Goal: Answer question/provide support

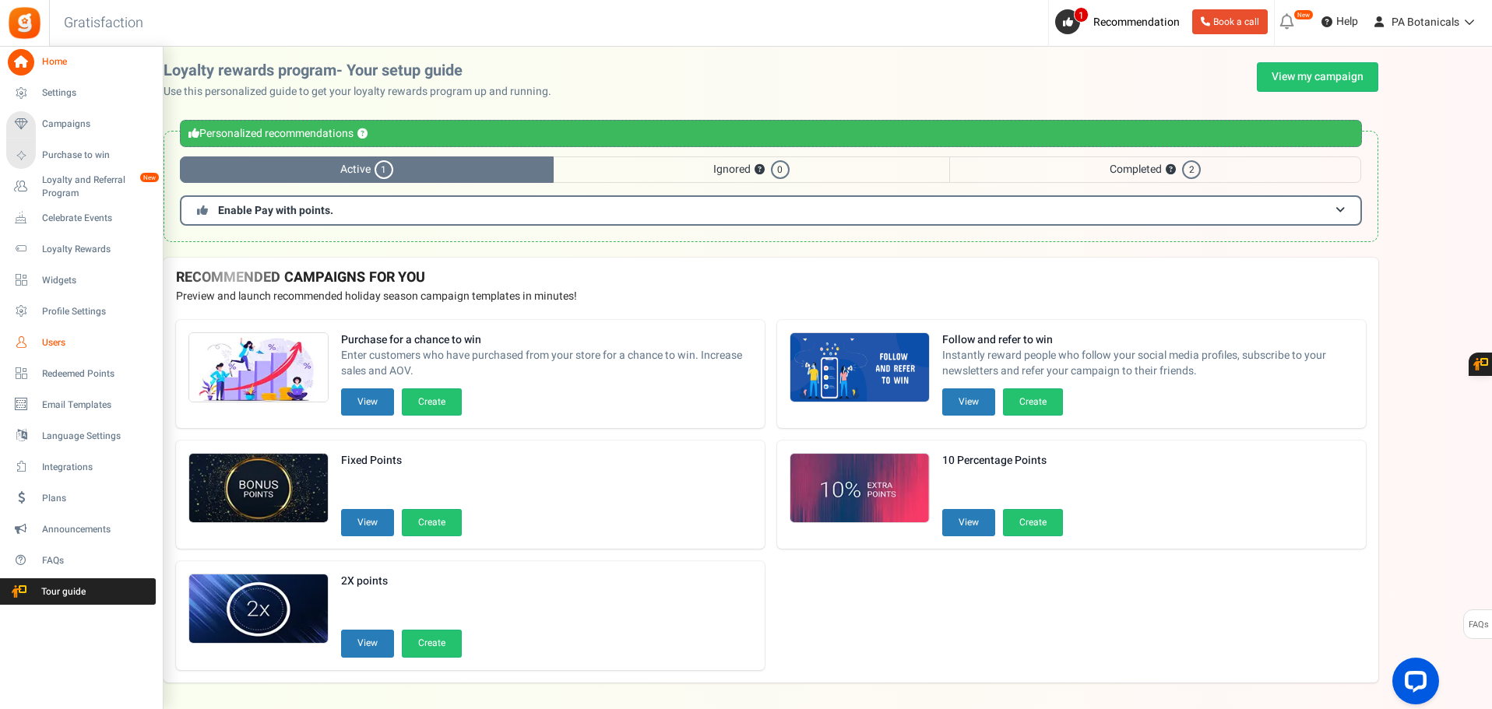
click at [53, 340] on span "Users" at bounding box center [96, 342] width 109 height 13
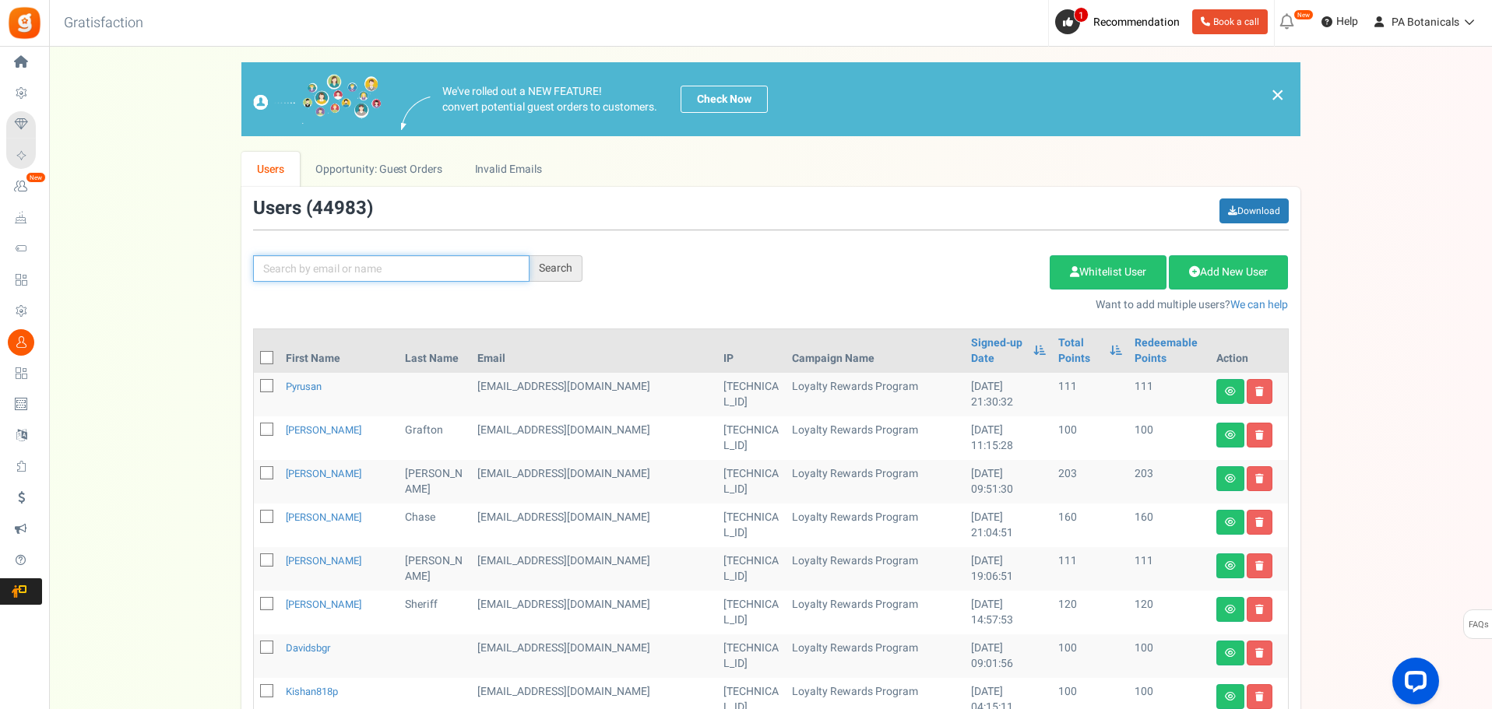
click at [490, 276] on input "text" at bounding box center [391, 268] width 276 height 26
paste input "[PERSON_NAME]"
type input "[PERSON_NAME]"
click at [553, 265] on div "Search" at bounding box center [556, 268] width 53 height 26
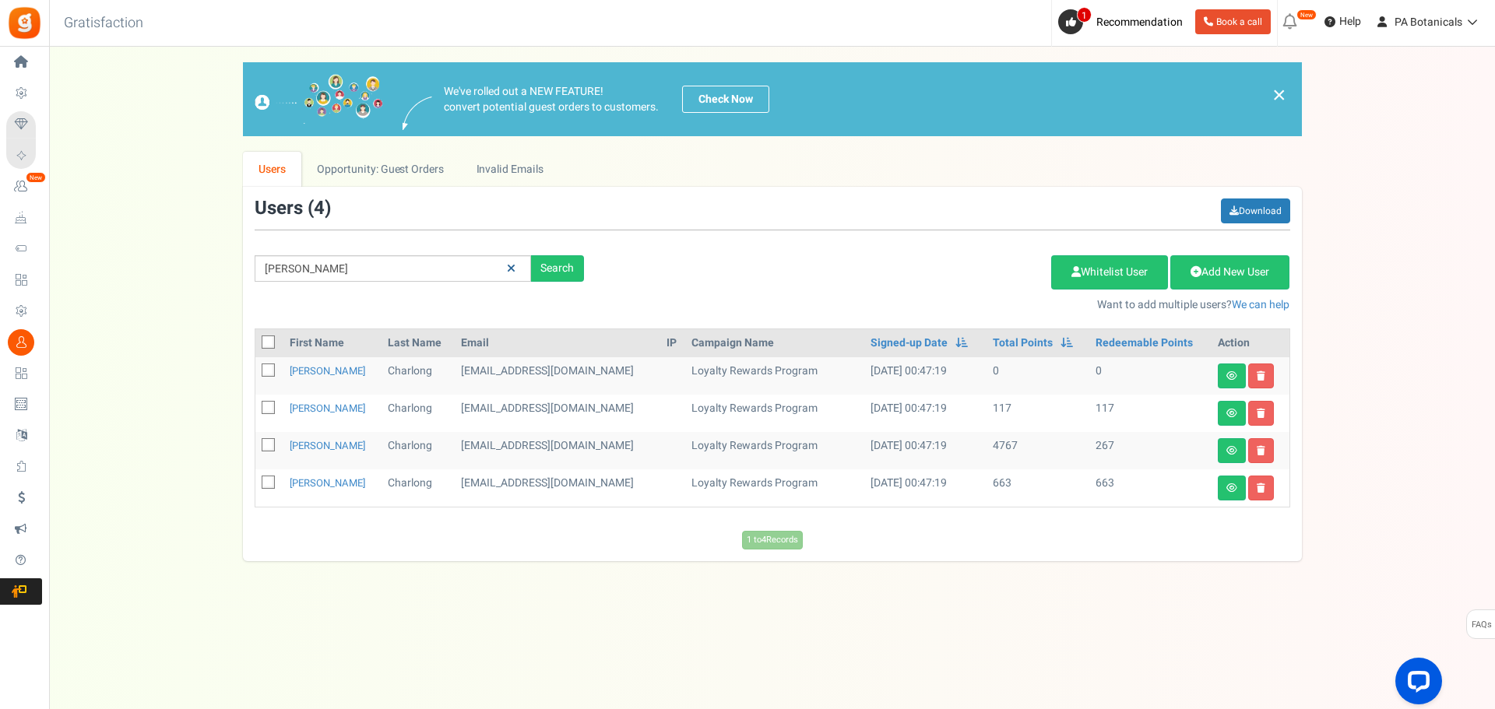
click at [508, 268] on icon at bounding box center [511, 268] width 9 height 11
click at [420, 259] on input "text" at bounding box center [393, 268] width 276 height 26
paste input "[EMAIL_ADDRESS][DOMAIN_NAME]"
type input "[EMAIL_ADDRESS][DOMAIN_NAME]"
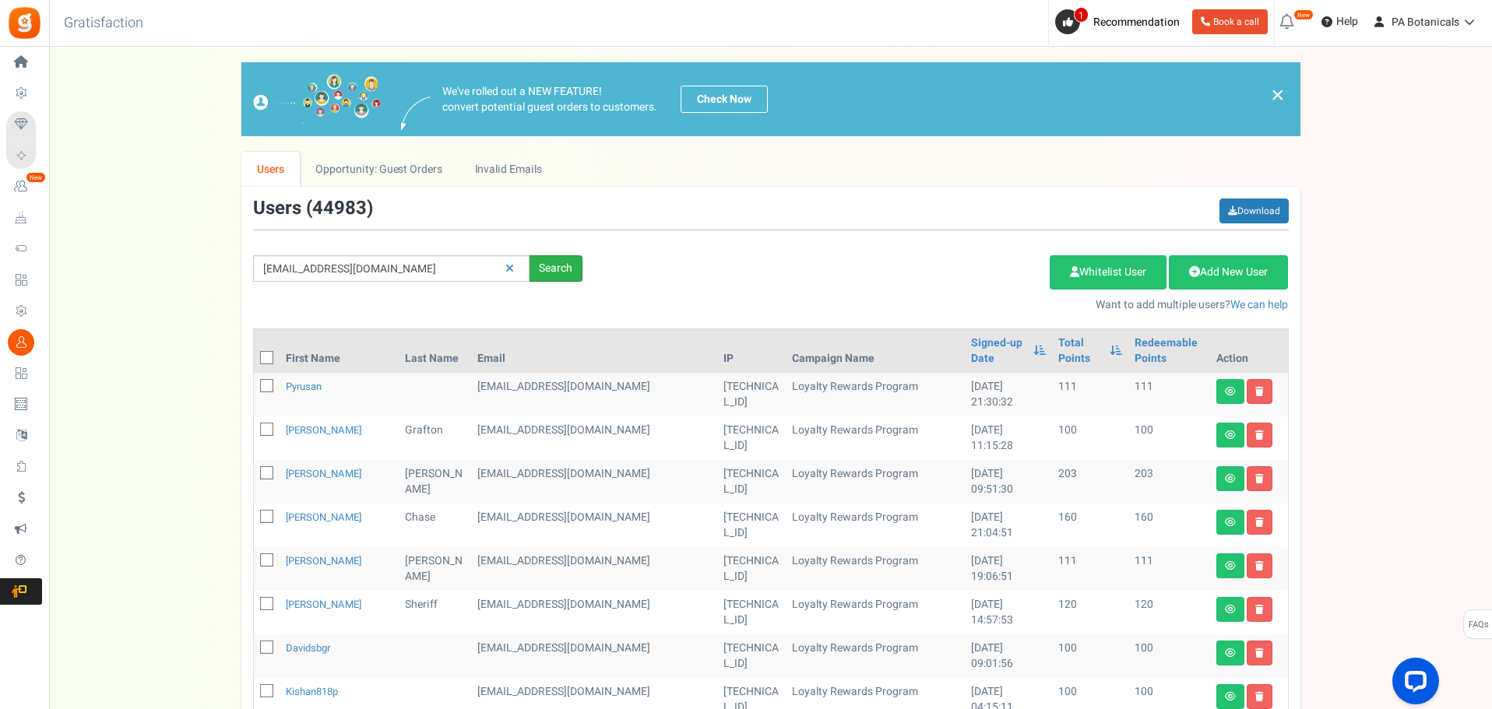
click at [542, 258] on div "Search" at bounding box center [556, 268] width 53 height 26
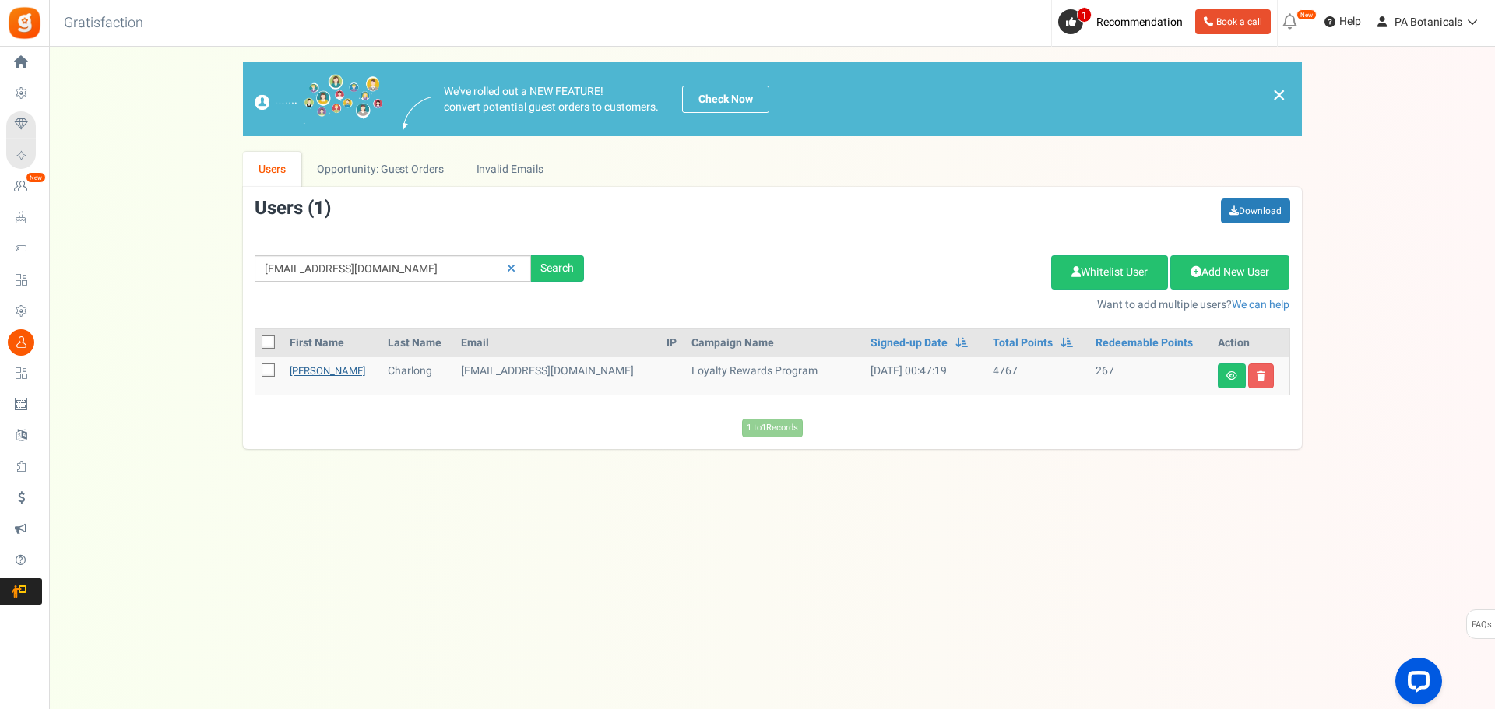
click at [298, 374] on link "[PERSON_NAME]" at bounding box center [328, 371] width 76 height 15
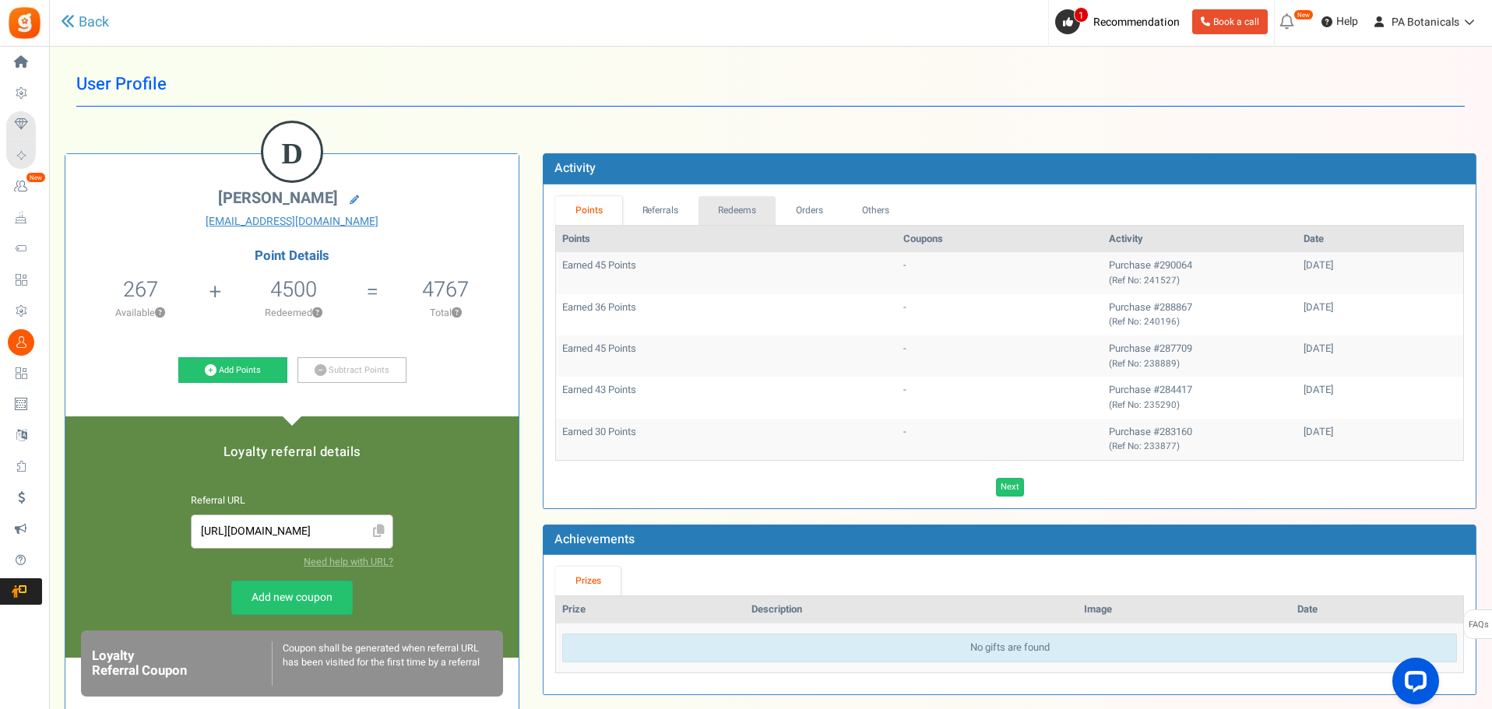
click at [724, 214] on link "Redeems" at bounding box center [737, 210] width 78 height 29
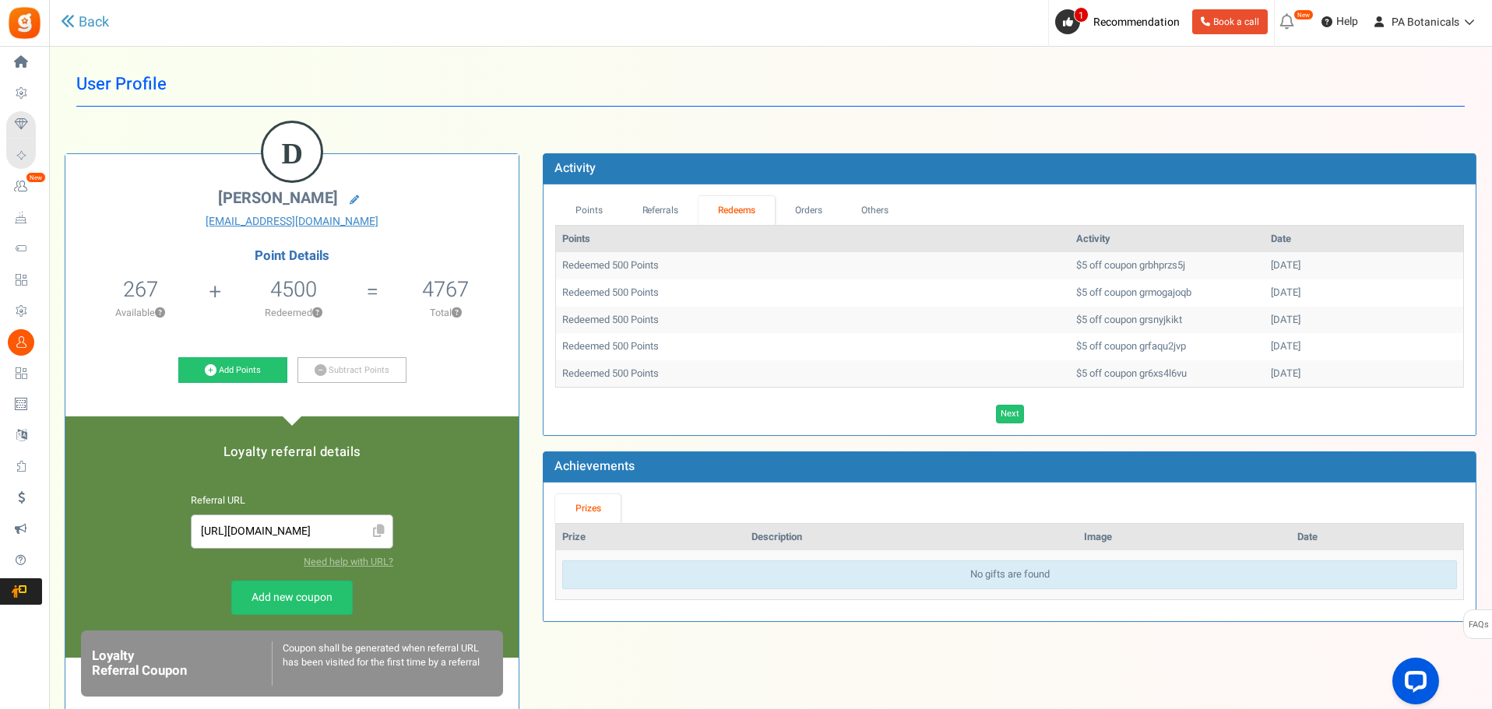
click at [1093, 263] on td "$5 off coupon grbhprzs5j" at bounding box center [1167, 265] width 195 height 27
copy td "grbhprzs5j"
click at [251, 361] on link "Add Points" at bounding box center [232, 370] width 109 height 26
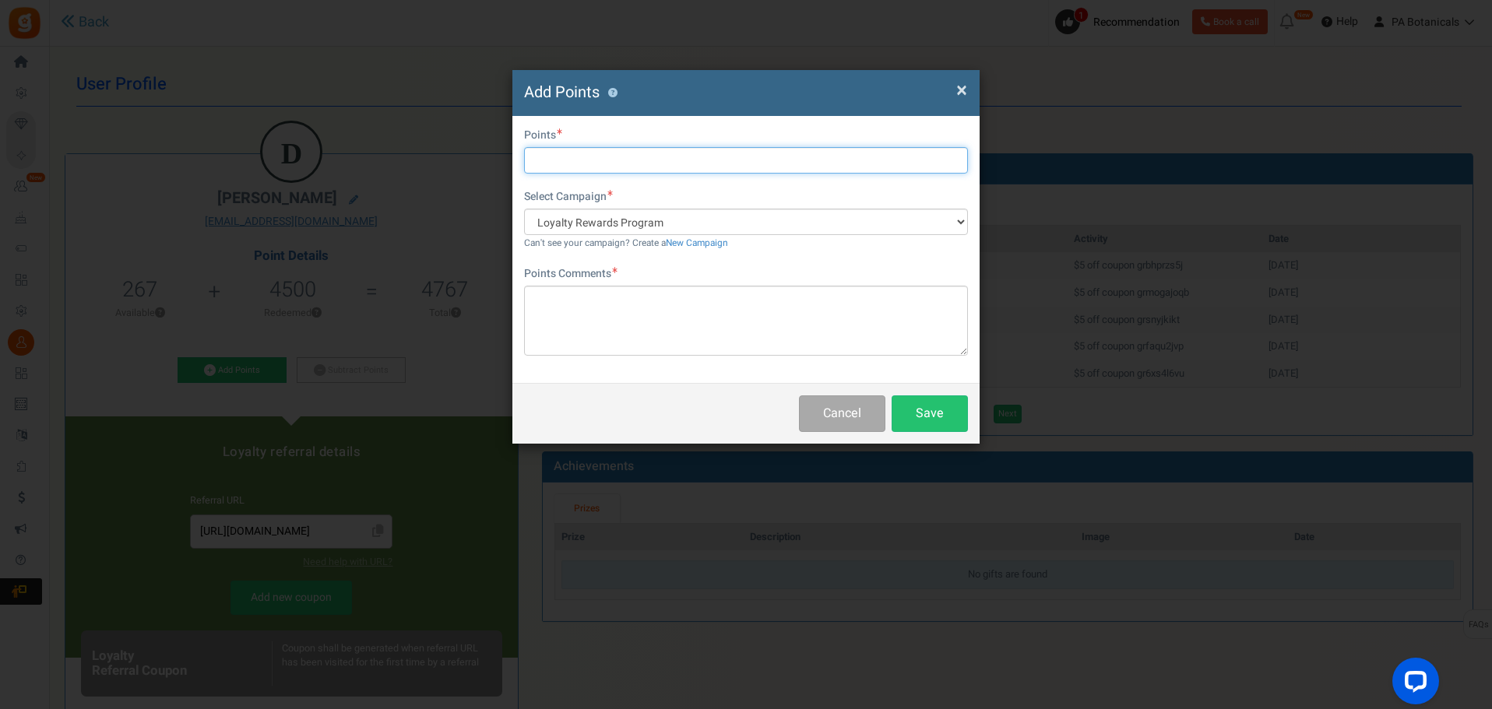
click at [794, 153] on input "text" at bounding box center [746, 160] width 444 height 26
type input "500"
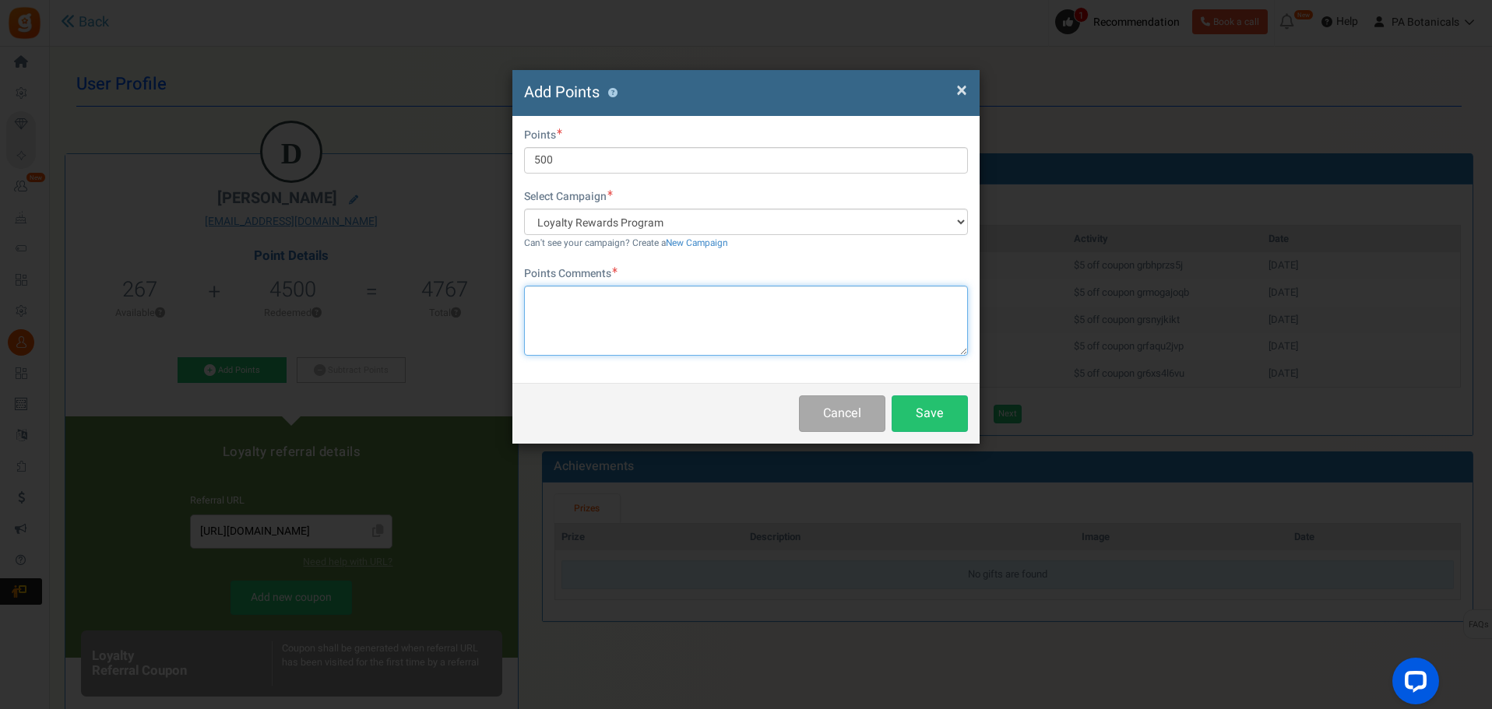
click at [695, 328] on textarea at bounding box center [746, 321] width 444 height 70
type textarea "didn't use code"
click at [938, 411] on button "Save" at bounding box center [930, 414] width 76 height 37
